Goal: Information Seeking & Learning: Learn about a topic

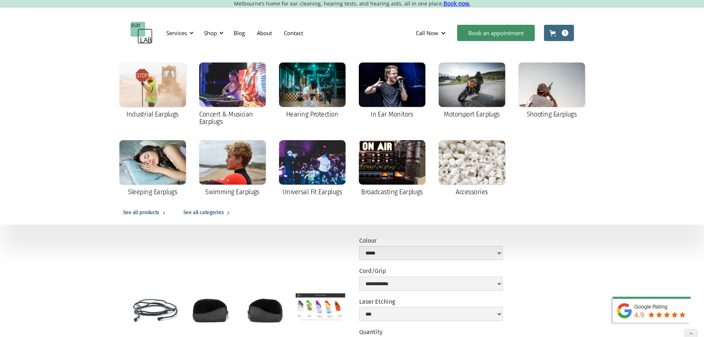
select select "**********"
click at [339, 92] on div at bounding box center [312, 84] width 67 height 44
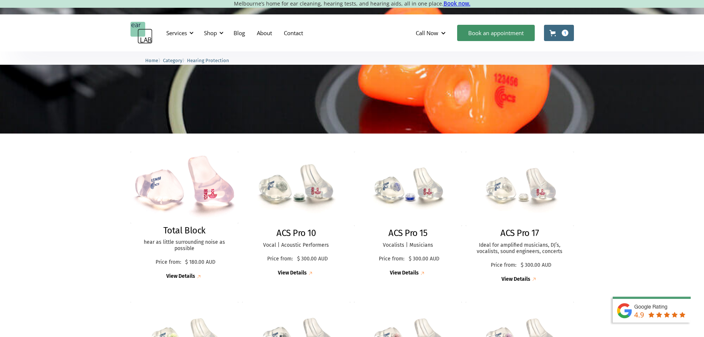
click at [282, 191] on img at bounding box center [296, 189] width 119 height 82
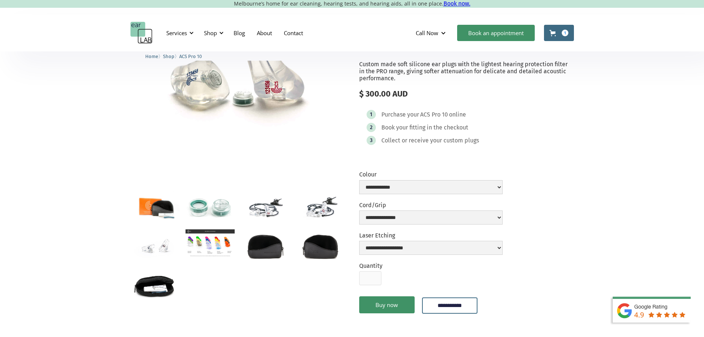
scroll to position [74, 0]
